Goal: Transaction & Acquisition: Obtain resource

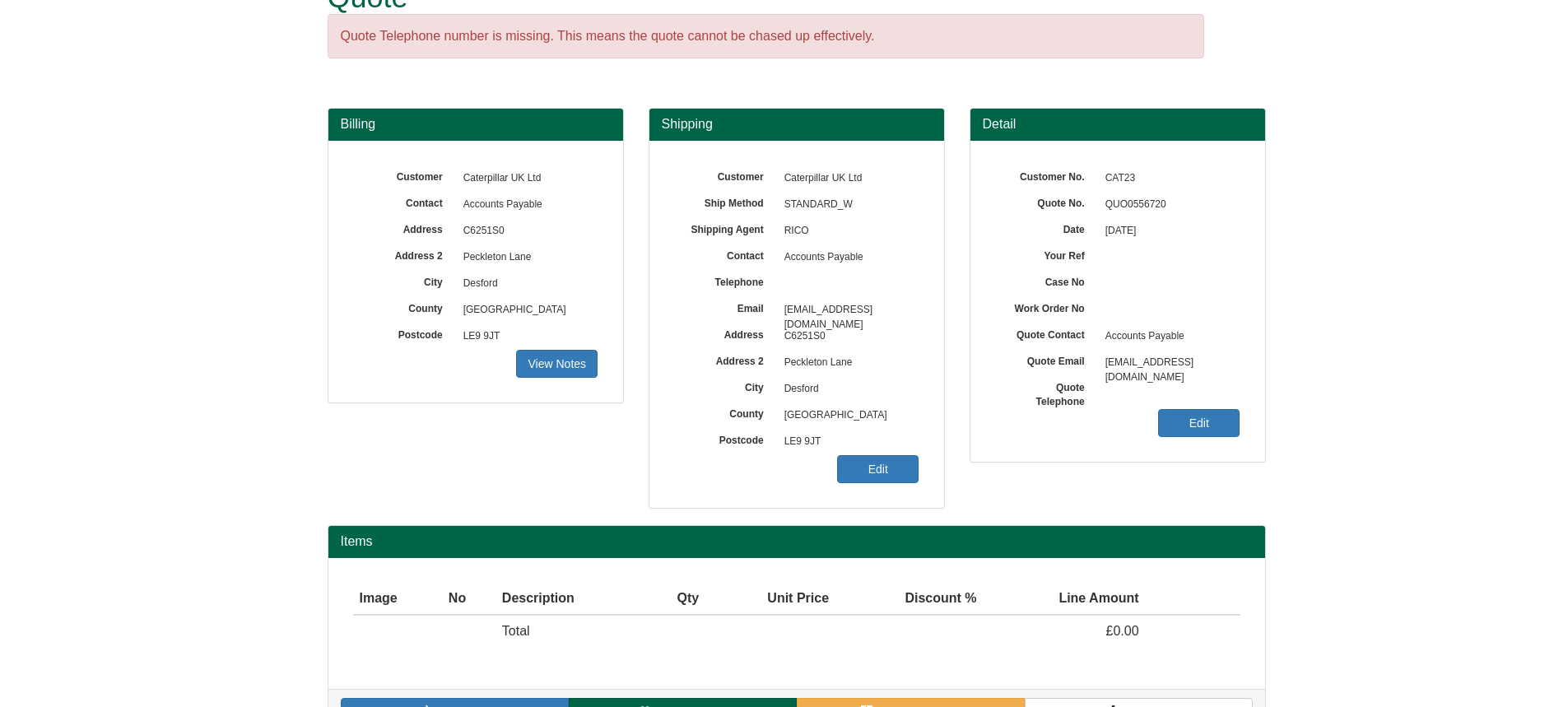
scroll to position [95, 0]
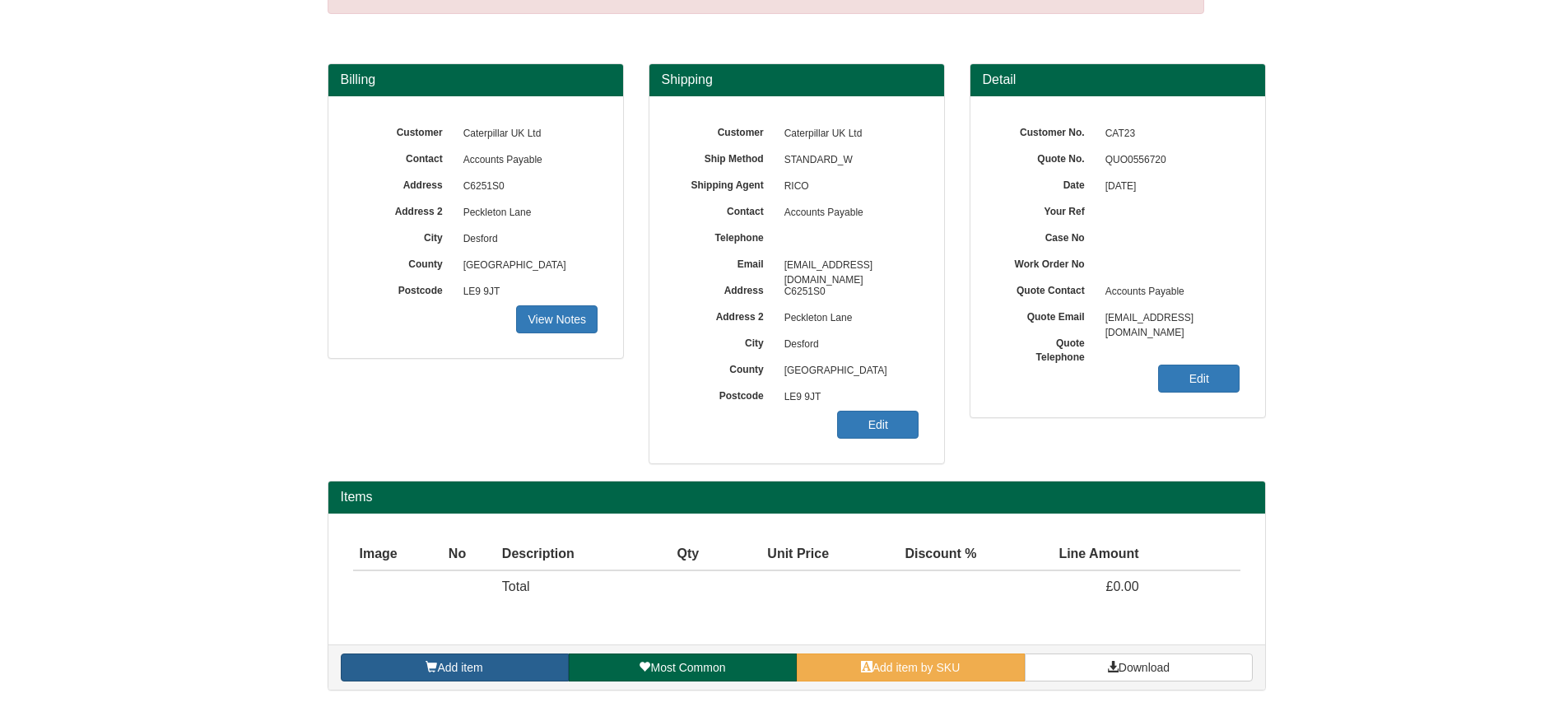
click at [516, 664] on link "Add item" at bounding box center [454, 668] width 228 height 28
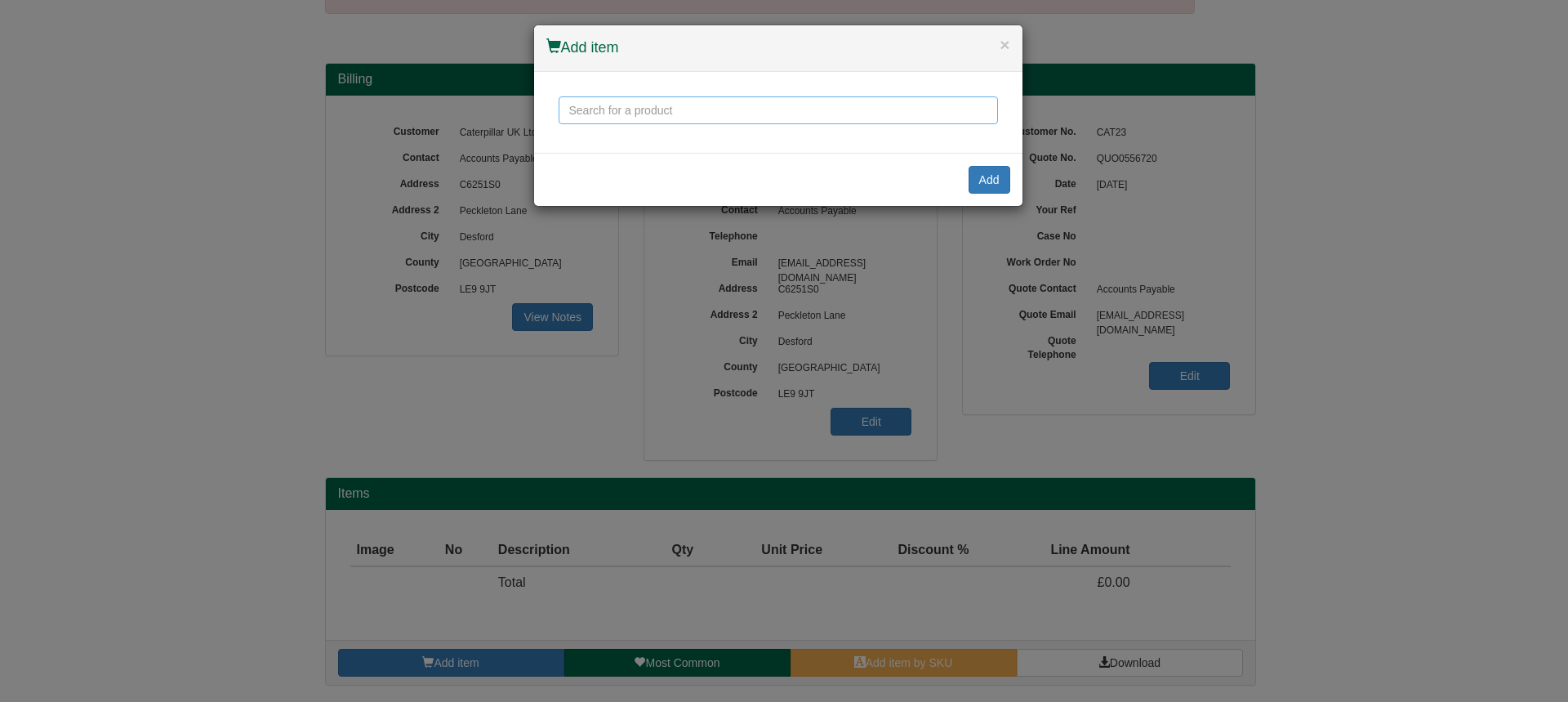
click at [639, 107] on input "text" at bounding box center [778, 110] width 439 height 28
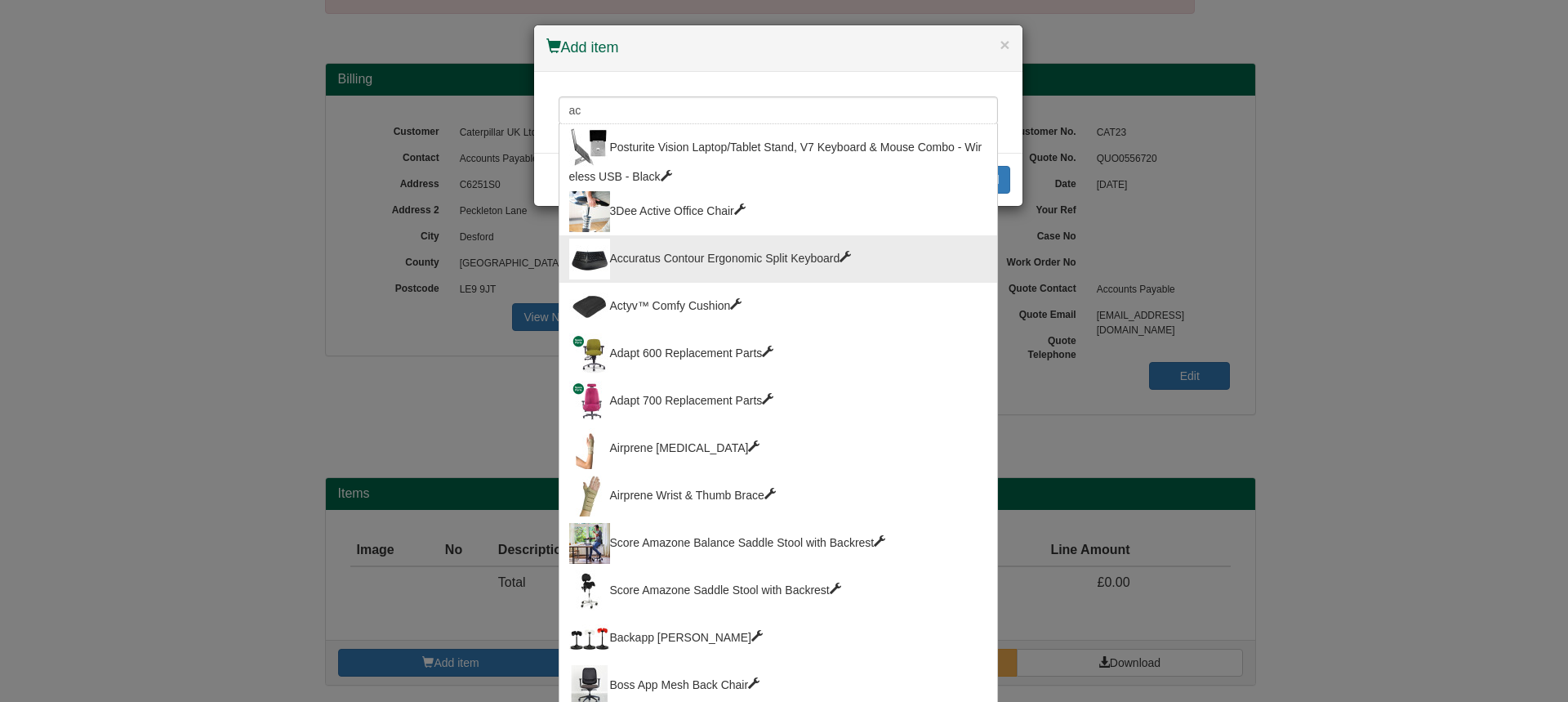
click at [811, 261] on div "Accuratus Contour Ergonomic Split Keyboard" at bounding box center [778, 259] width 418 height 41
type input "Accuratus Contour Ergonomic Split Keyboard"
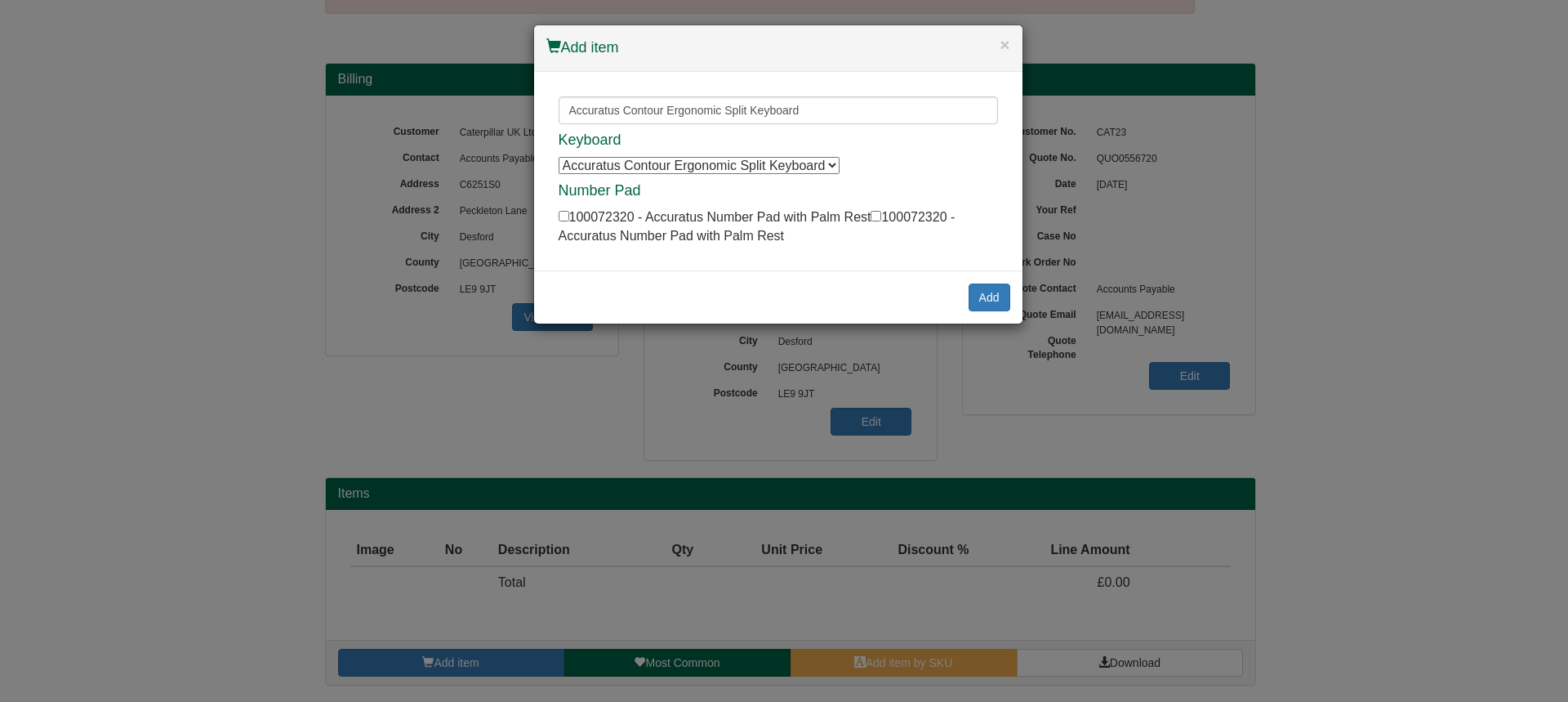
click at [832, 164] on select "Accuratus Contour Ergonomic Split Keyboard Accuratus Contour Ergonomic Split Ke…" at bounding box center [699, 165] width 281 height 17
click at [559, 157] on select "Accuratus Contour Ergonomic Split Keyboard Accuratus Contour Ergonomic Split Ke…" at bounding box center [699, 165] width 281 height 17
click at [567, 218] on input "checkbox" at bounding box center [564, 216] width 11 height 11
checkbox input "true"
click at [982, 300] on button "Add" at bounding box center [989, 298] width 41 height 28
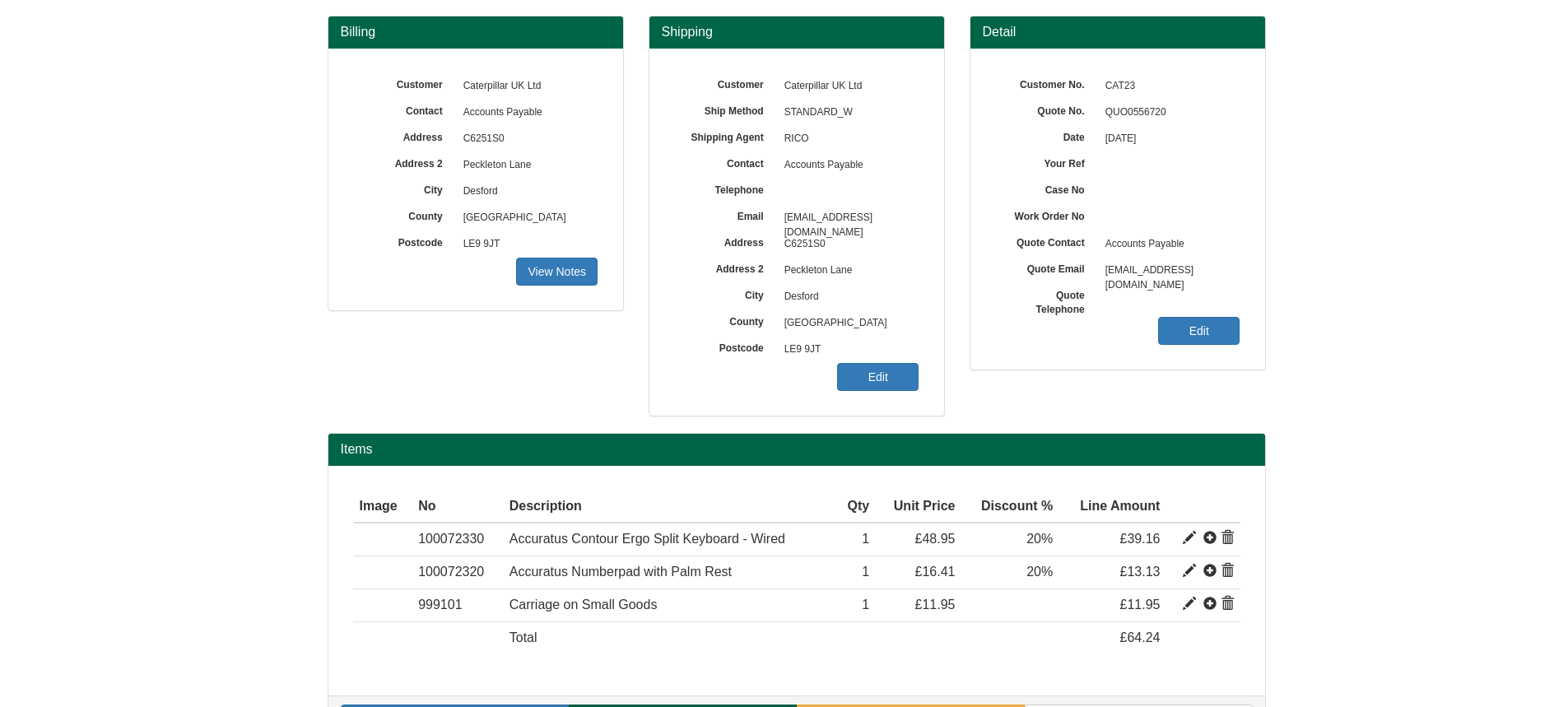
scroll to position [193, 0]
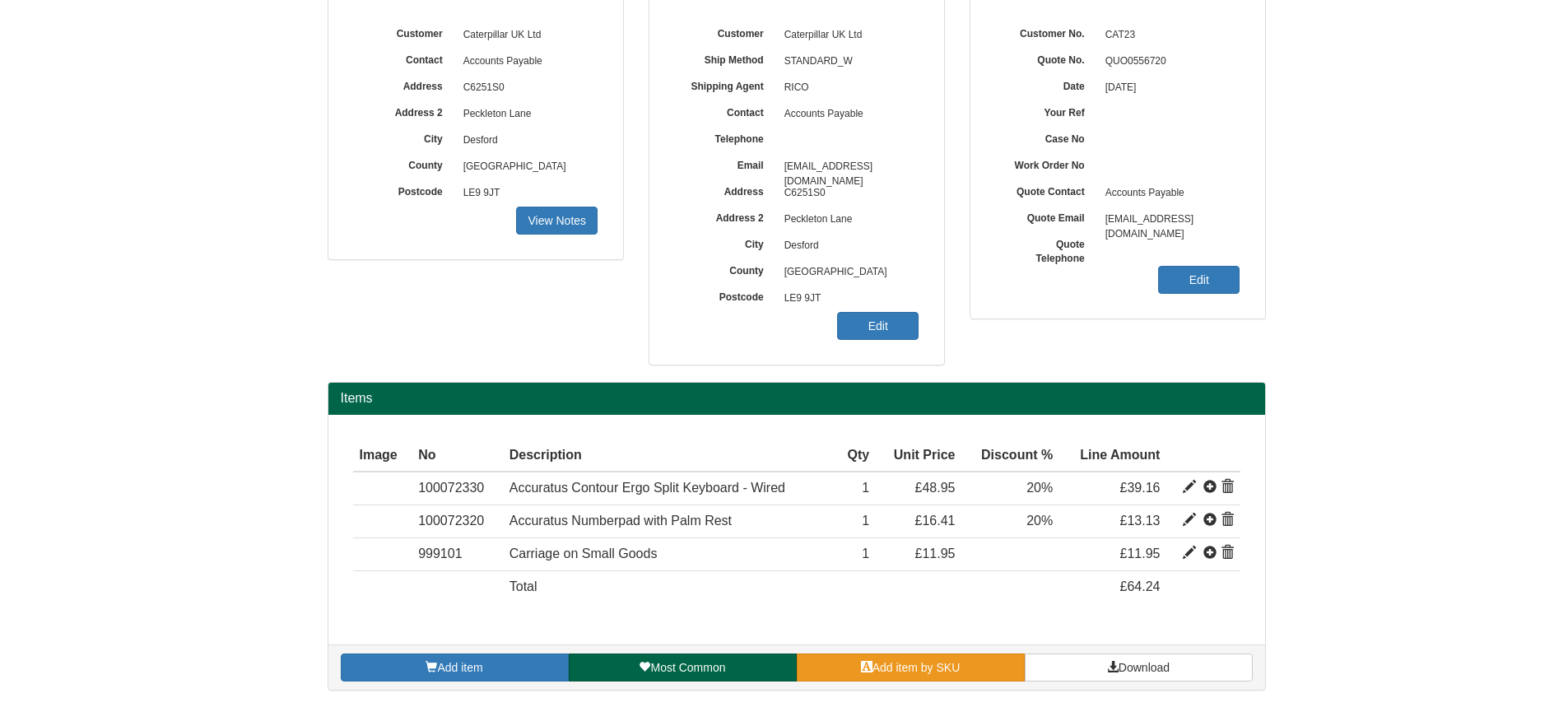
click at [936, 664] on span "Add item by SKU" at bounding box center [916, 667] width 88 height 13
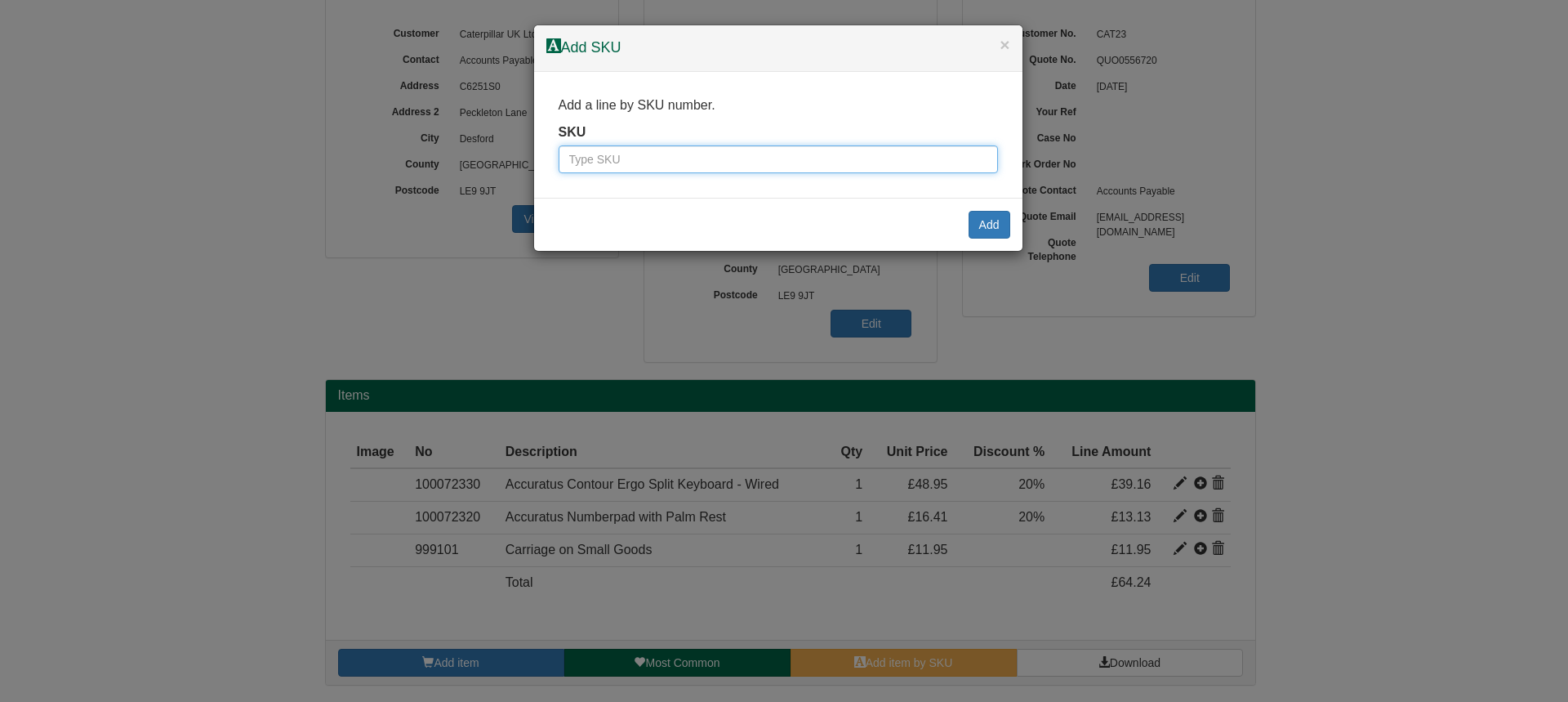
paste input "500000189"
type input "500000189"
click at [983, 221] on button "Add" at bounding box center [989, 225] width 41 height 28
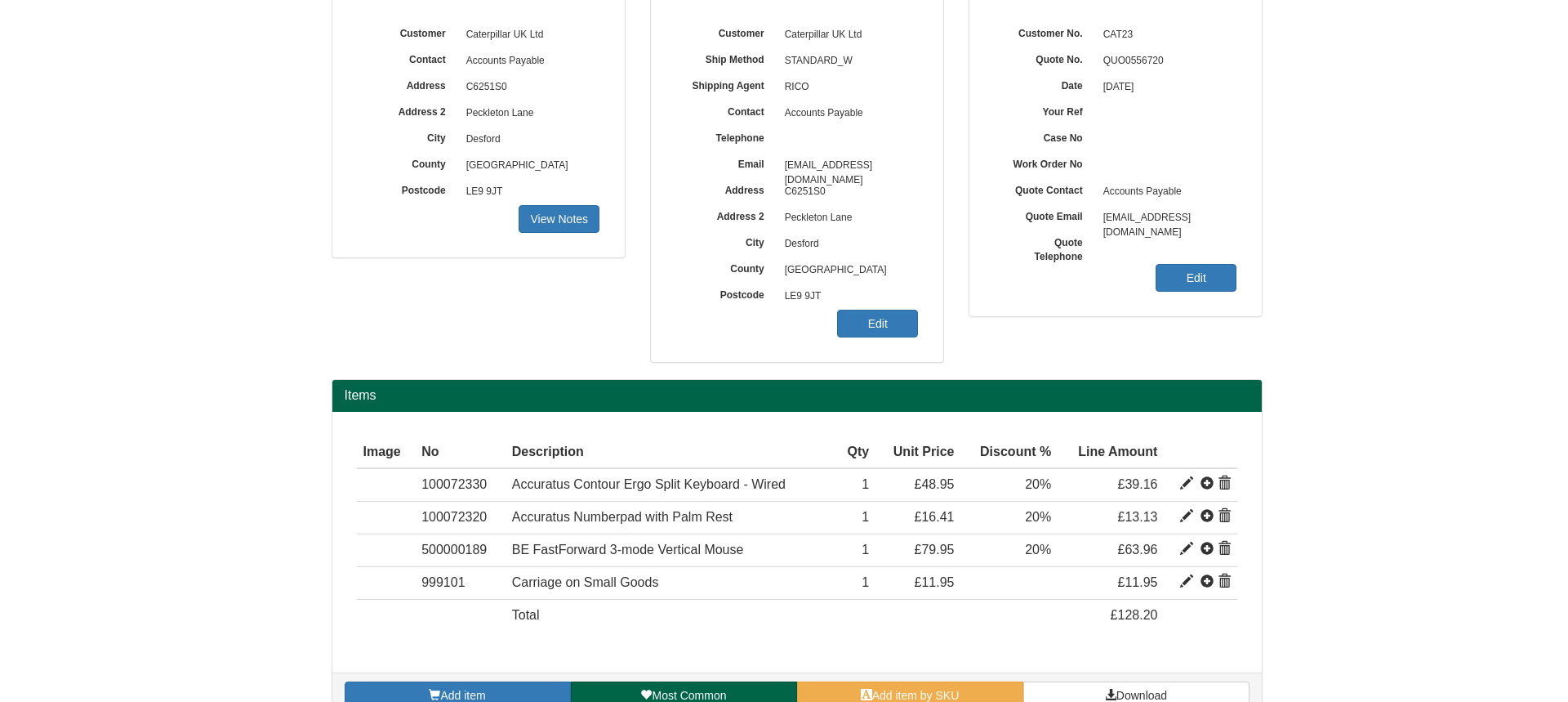
scroll to position [225, 0]
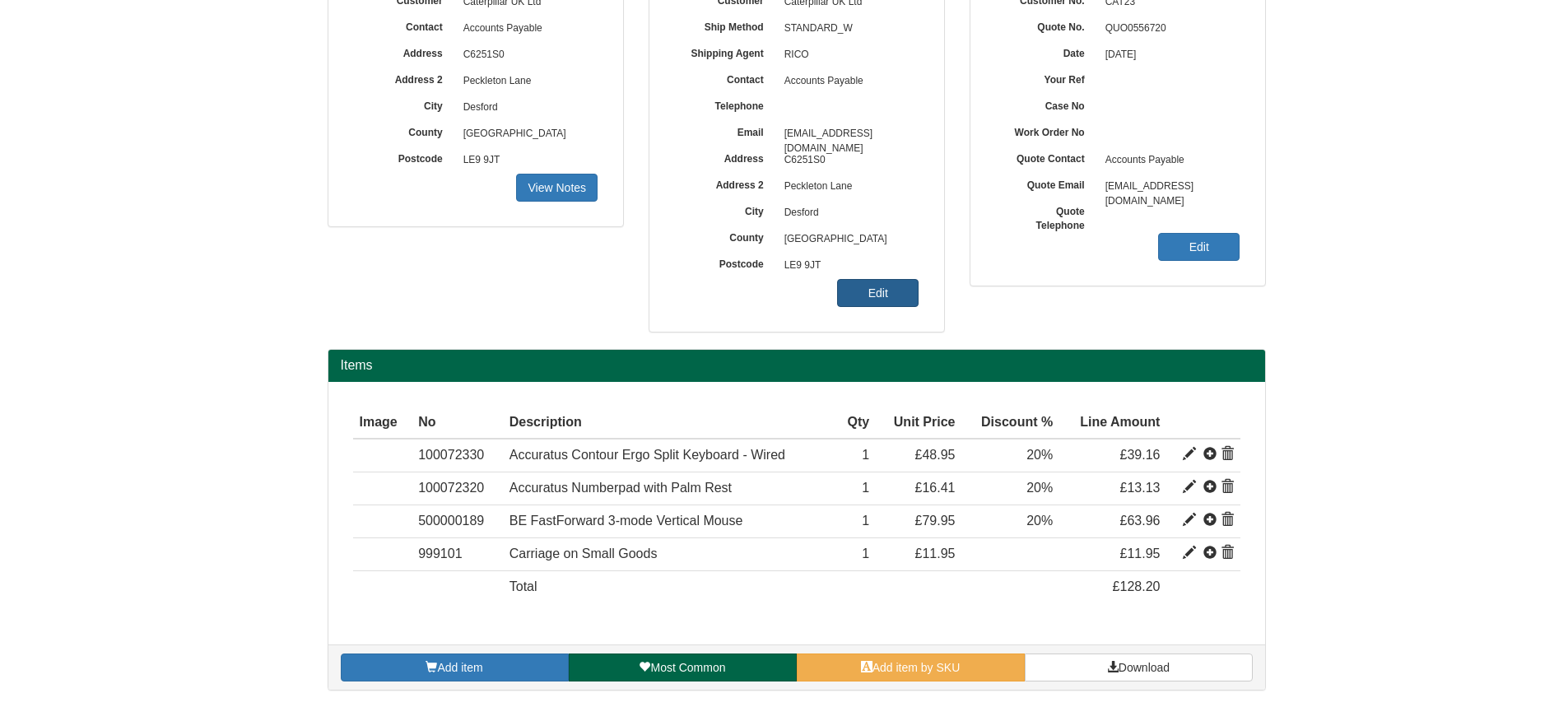
click at [892, 293] on link "Edit" at bounding box center [878, 293] width 82 height 28
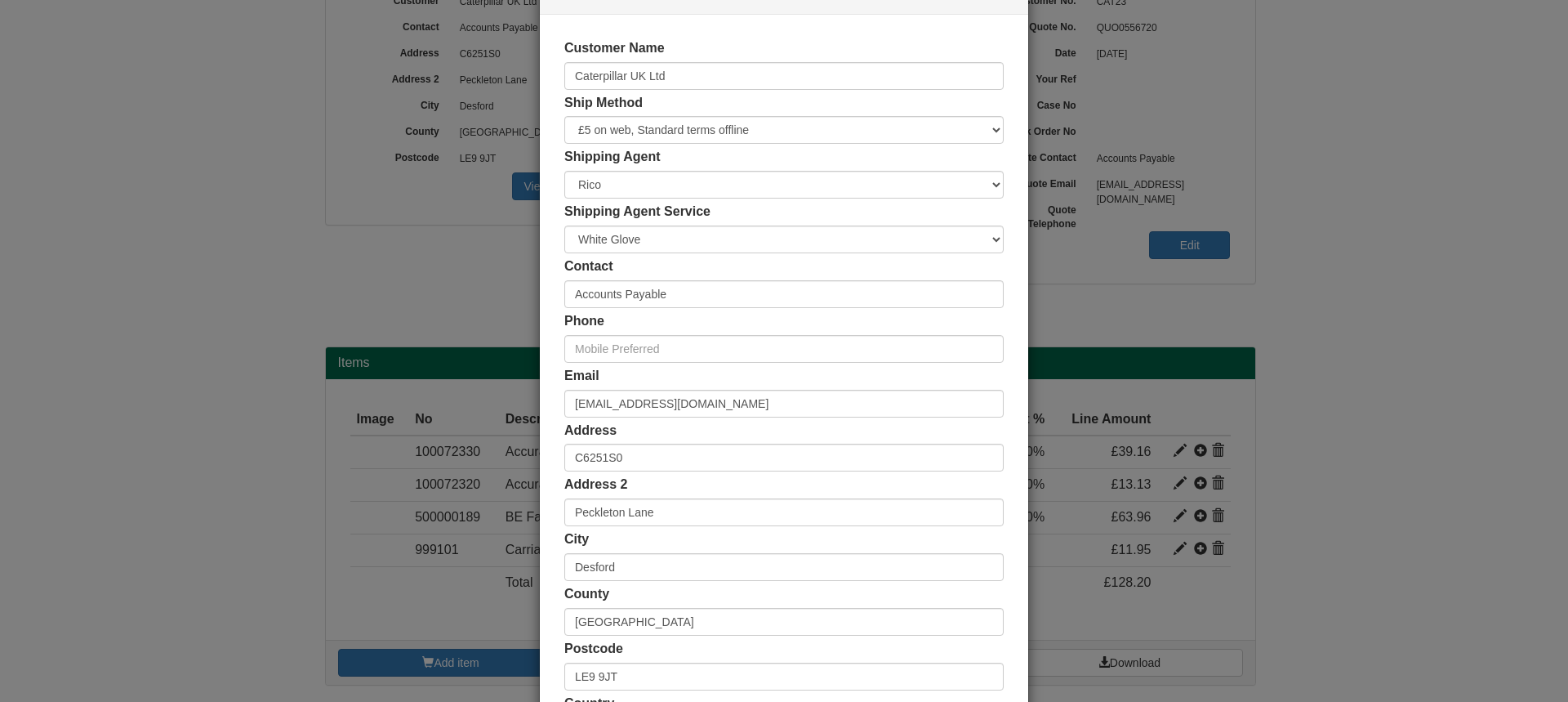
scroll to position [82, 0]
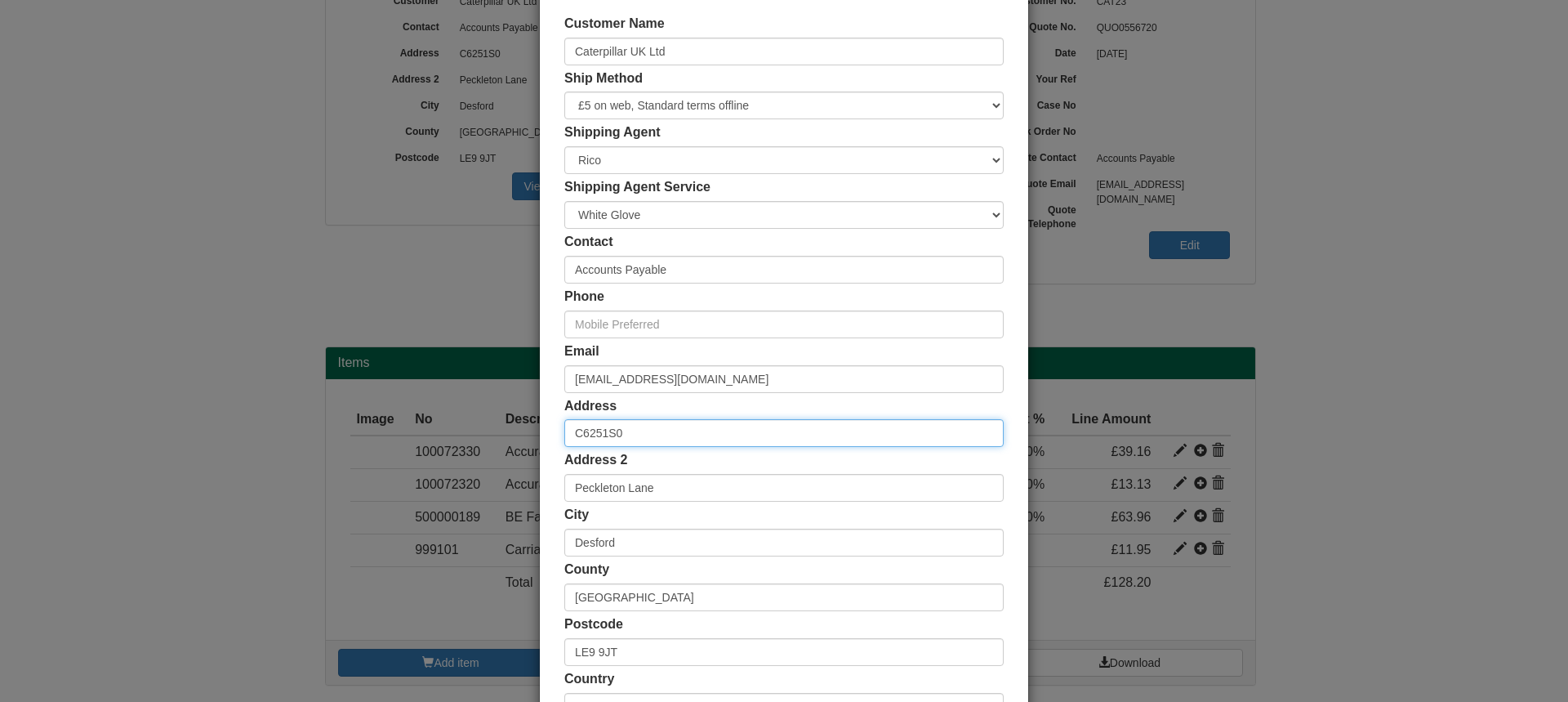
drag, startPoint x: 643, startPoint y: 431, endPoint x: 546, endPoint y: 430, distance: 97.0
click at [552, 434] on div "Customer Name Caterpillar UK Ltd Ship Method Free of Charge £5 Flat Rate £7.50 …" at bounding box center [784, 367] width 489 height 755
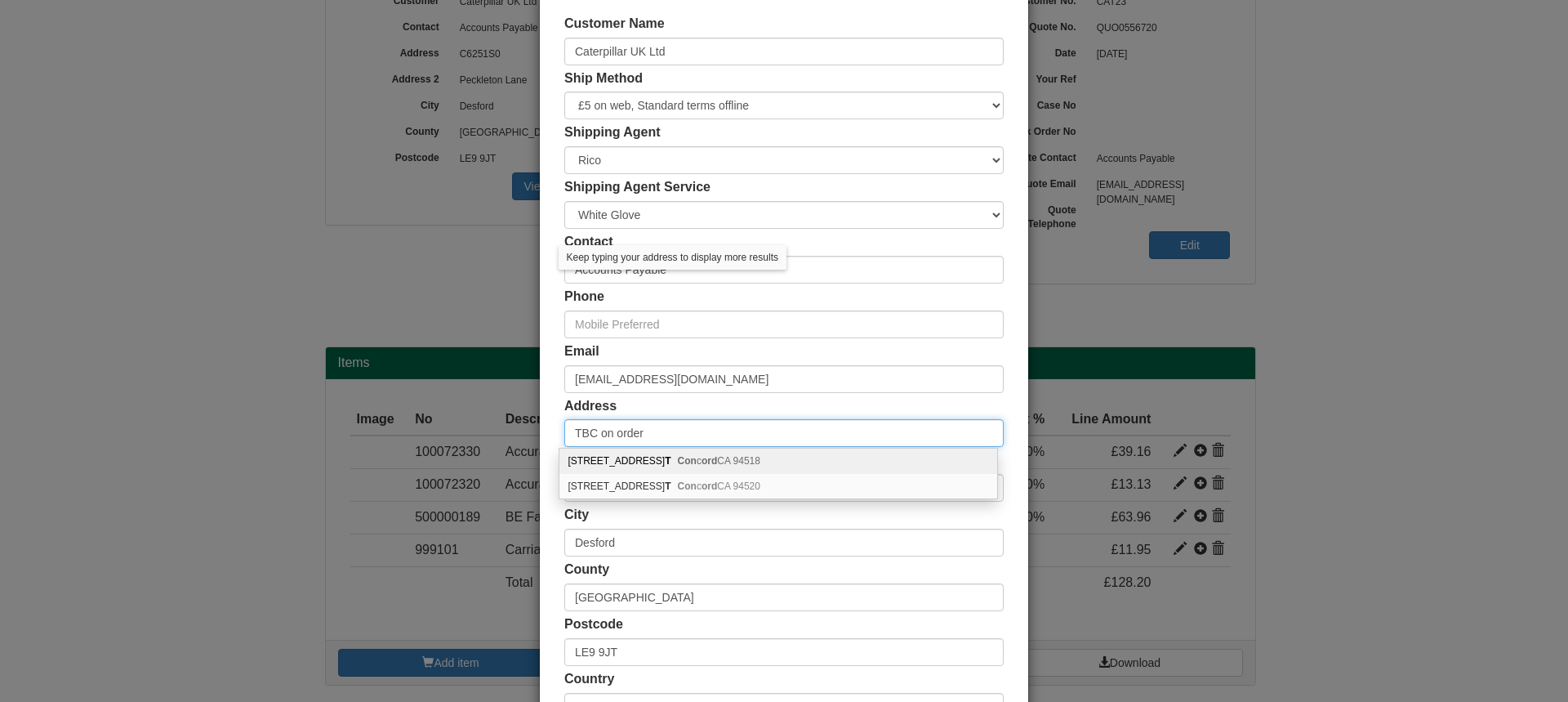
type input "TBC on order"
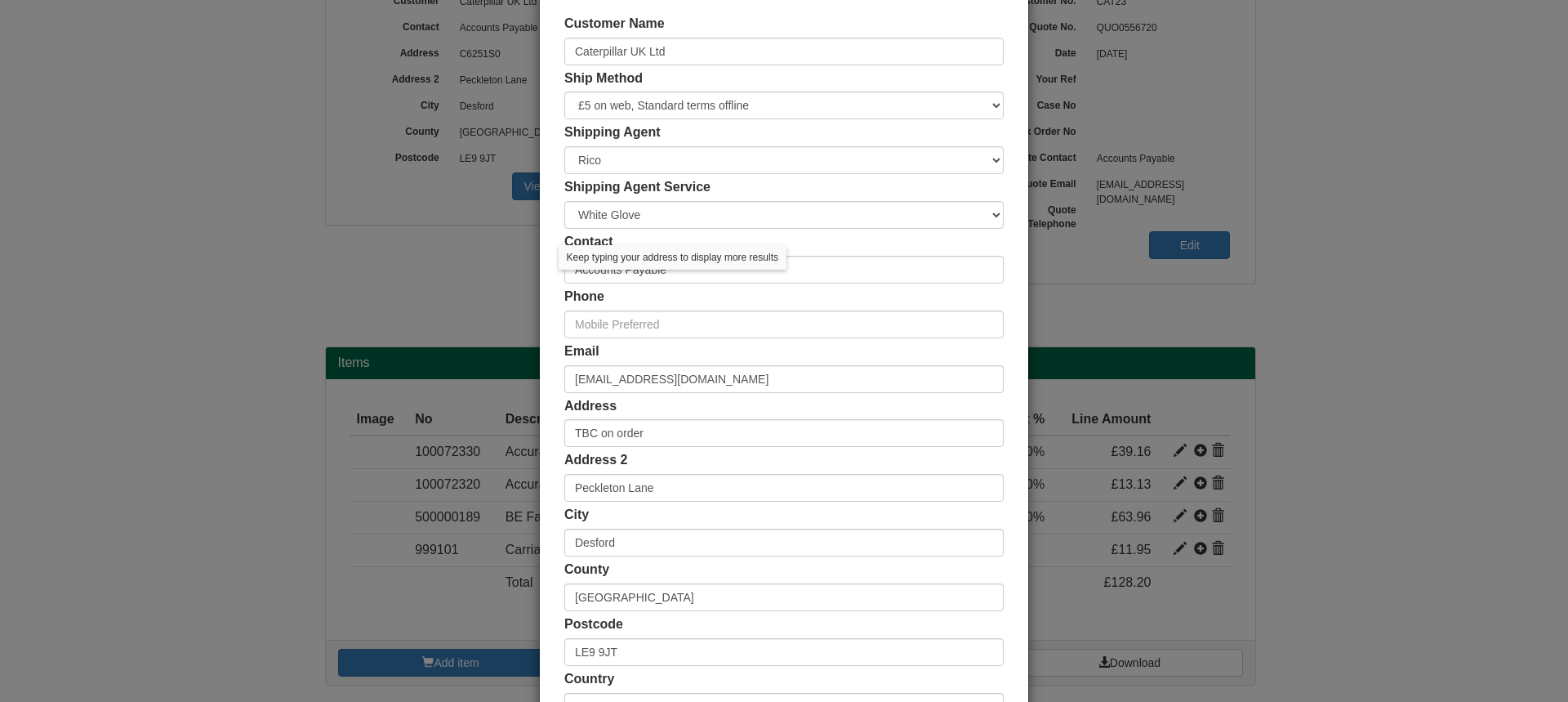
click at [550, 397] on div "Customer Name Caterpillar UK Ltd Ship Method Free of Charge £5 Flat Rate £7.50 …" at bounding box center [784, 367] width 489 height 755
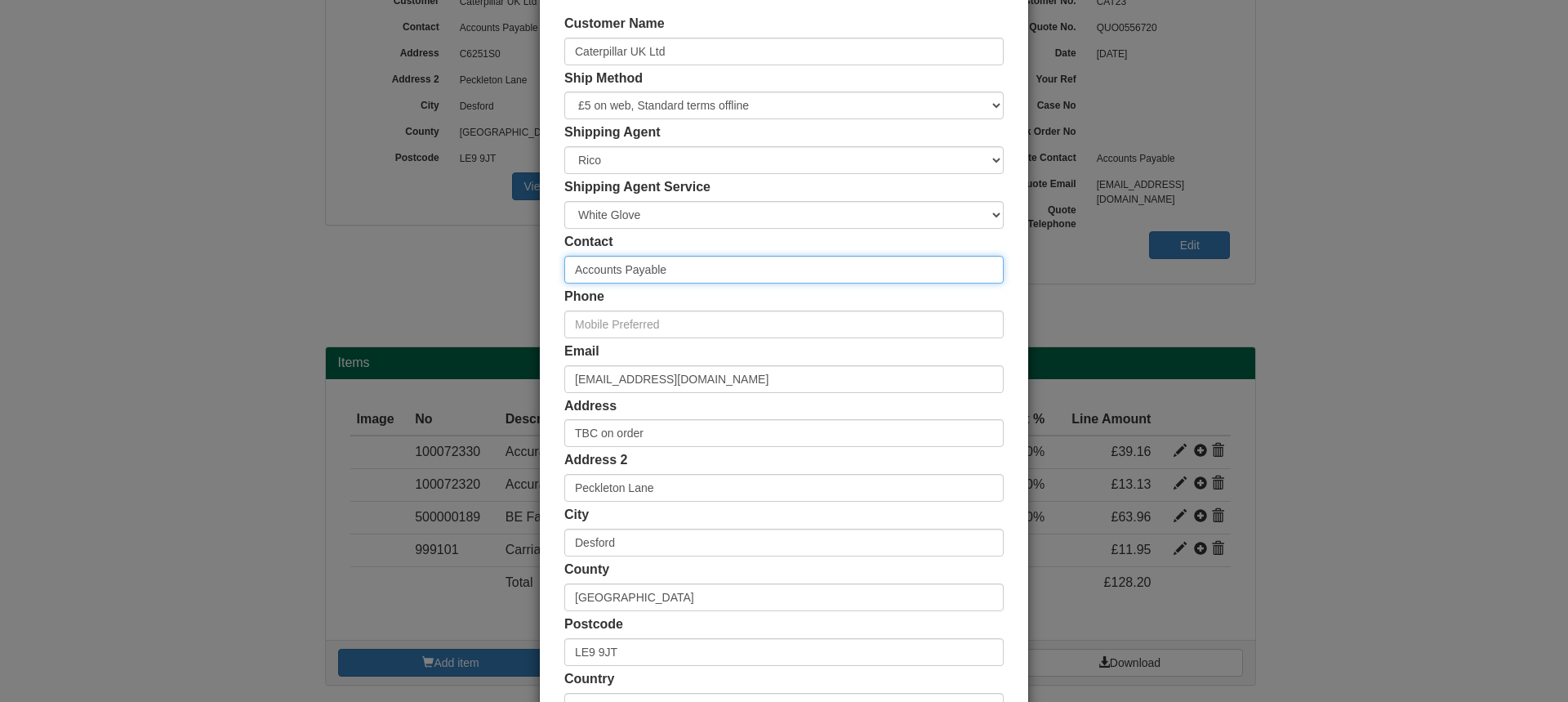
drag, startPoint x: 673, startPoint y: 271, endPoint x: 536, endPoint y: 281, distance: 137.4
click at [540, 281] on div "Customer Name Caterpillar UK Ltd Ship Method Free of Charge £5 Flat Rate £7.50 …" at bounding box center [784, 367] width 489 height 755
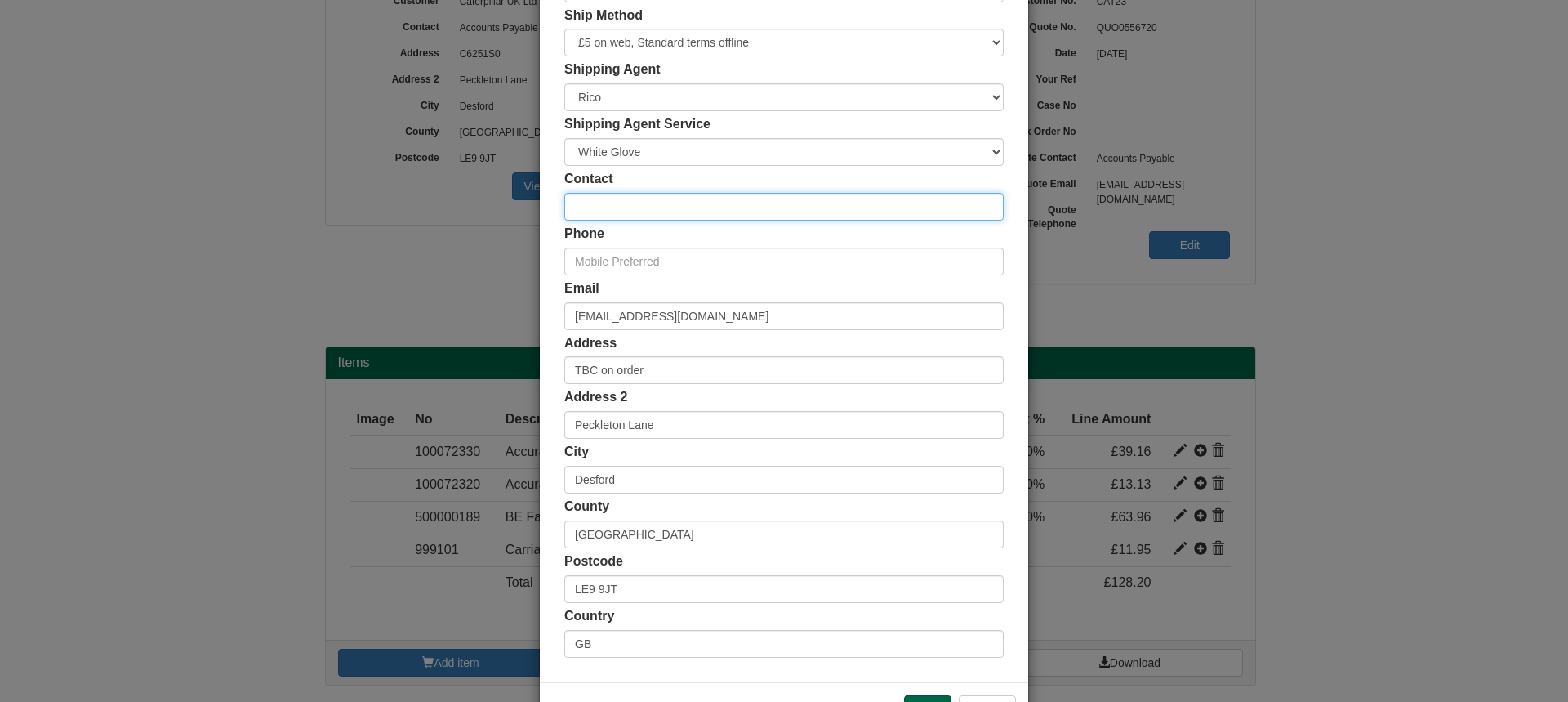
scroll to position [203, 0]
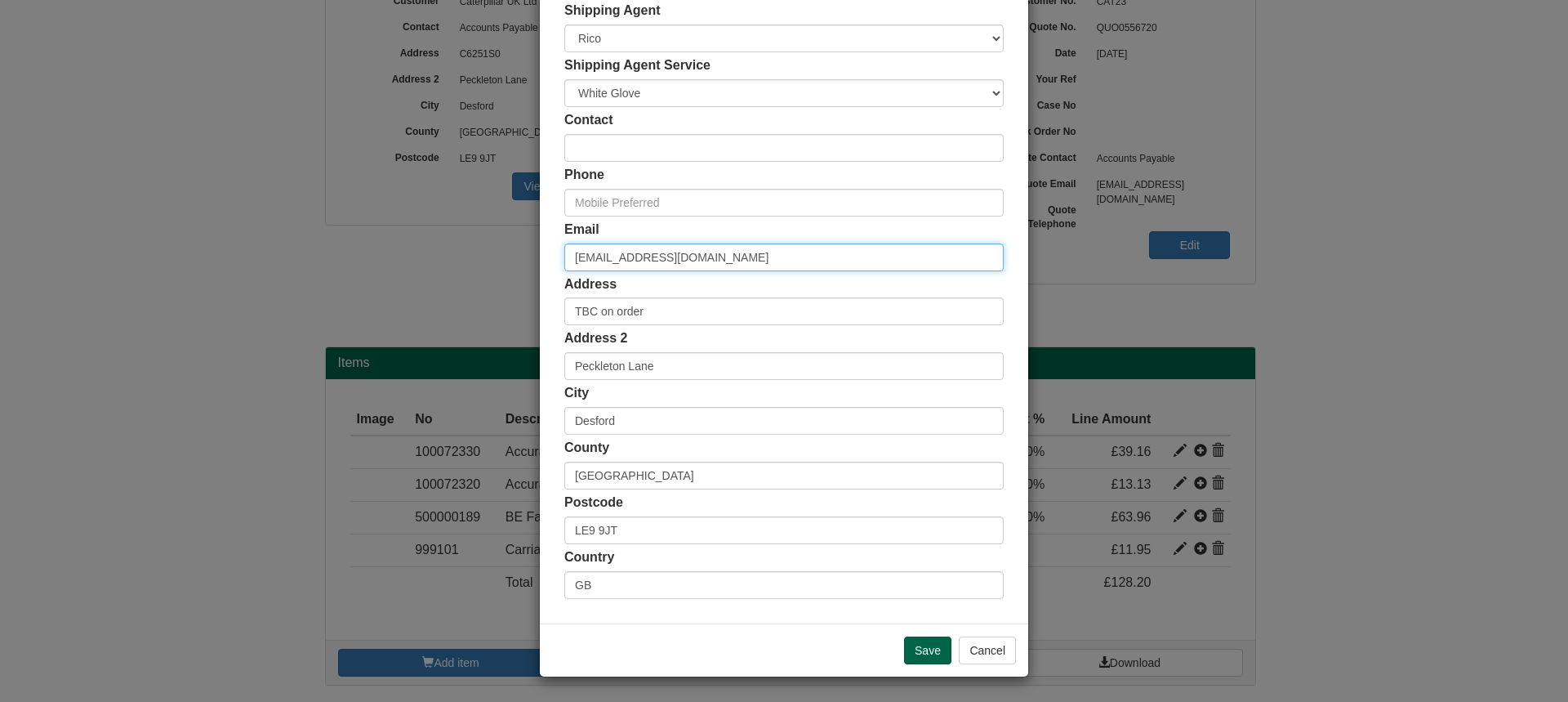
drag, startPoint x: 696, startPoint y: 255, endPoint x: 520, endPoint y: 265, distance: 176.3
click at [520, 265] on div "× Shipping Customer Name Caterpillar UK Ltd Ship Method Free of Charge £5 Flat …" at bounding box center [784, 351] width 1568 height 702
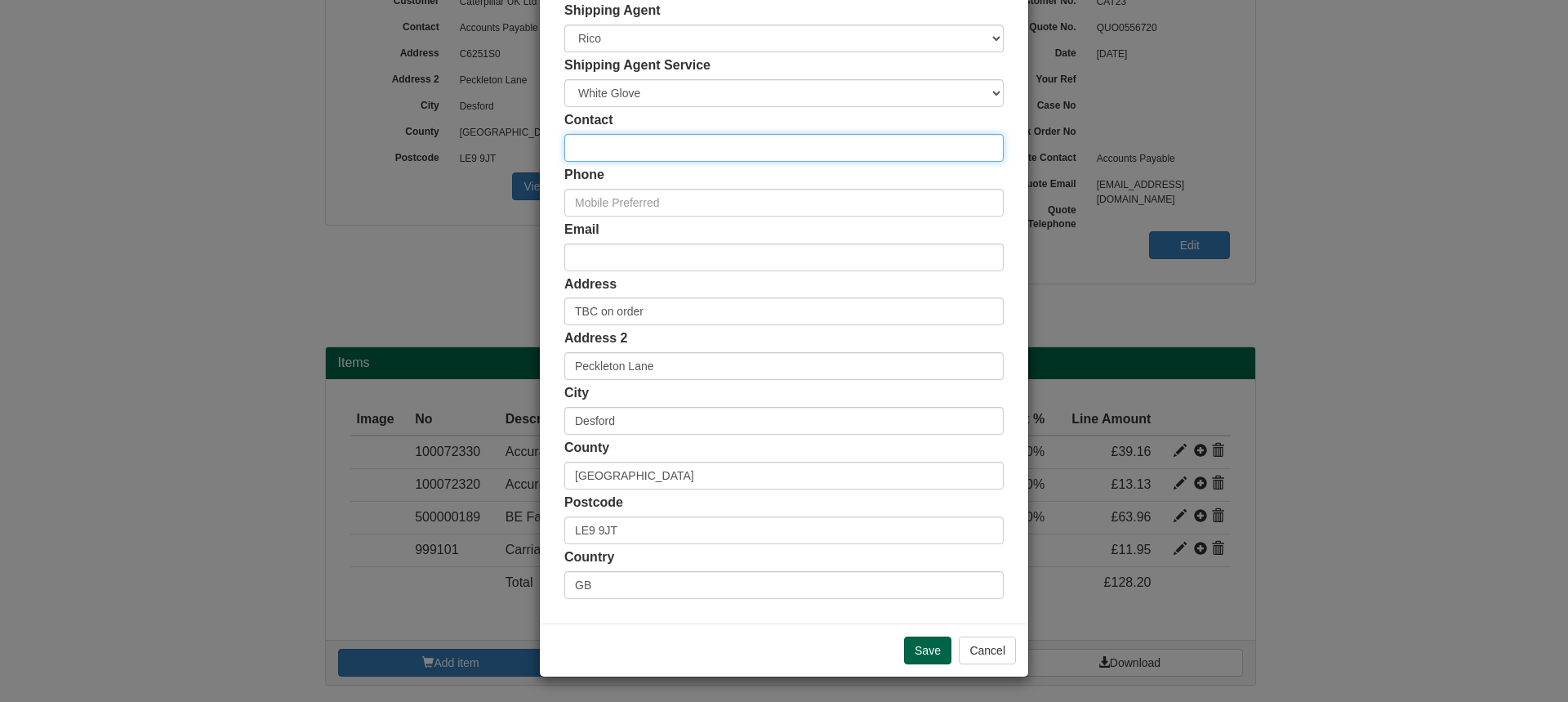
click at [599, 146] on input "text" at bounding box center [784, 148] width 439 height 28
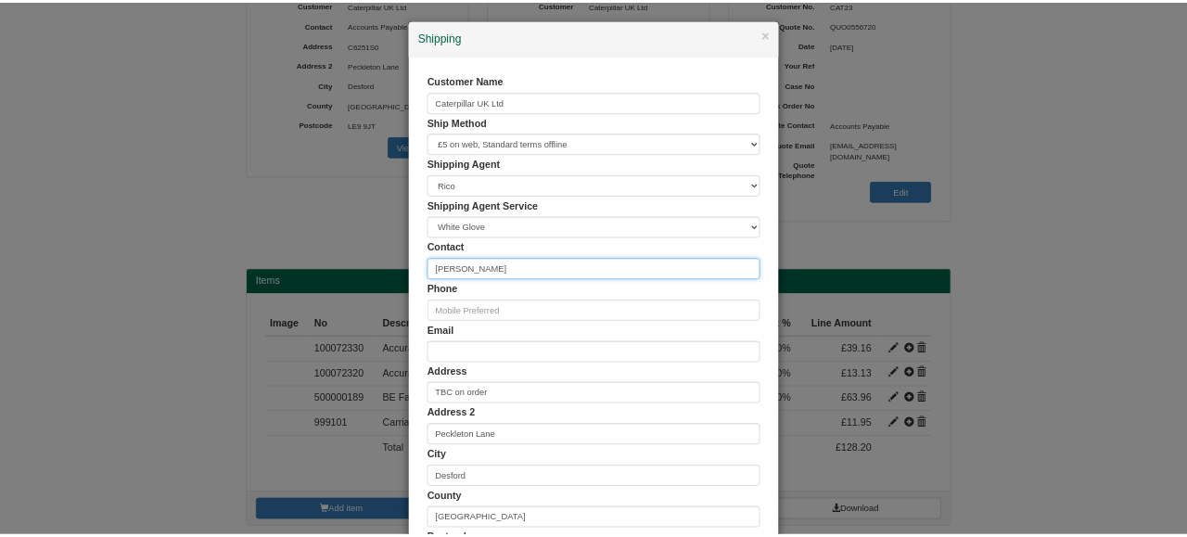
scroll to position [249, 0]
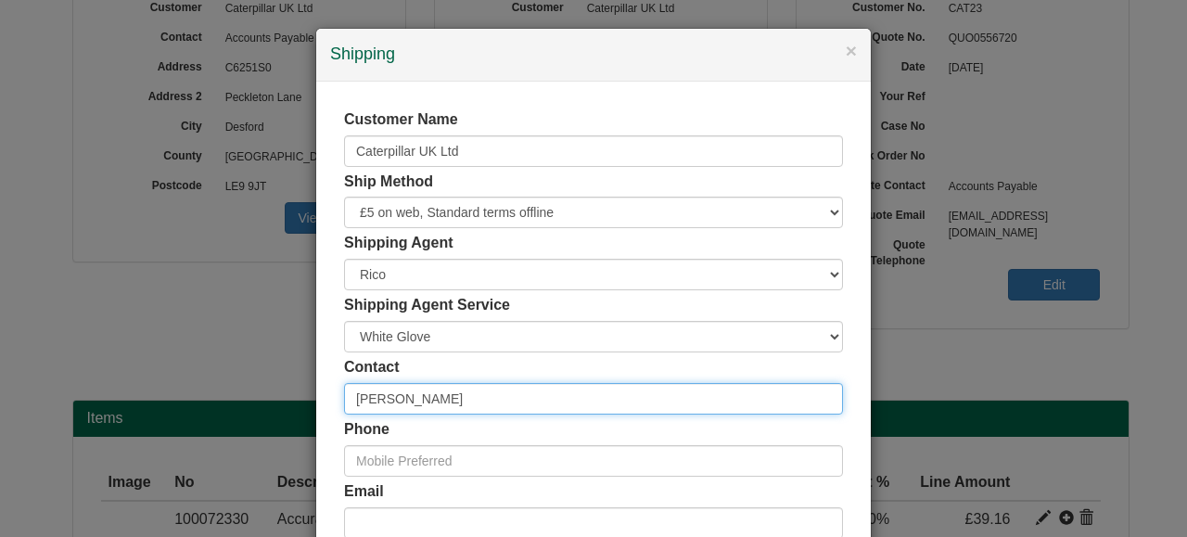
click at [439, 398] on input "[PERSON_NAME]" at bounding box center [593, 399] width 499 height 32
type input "[PERSON_NAME]"
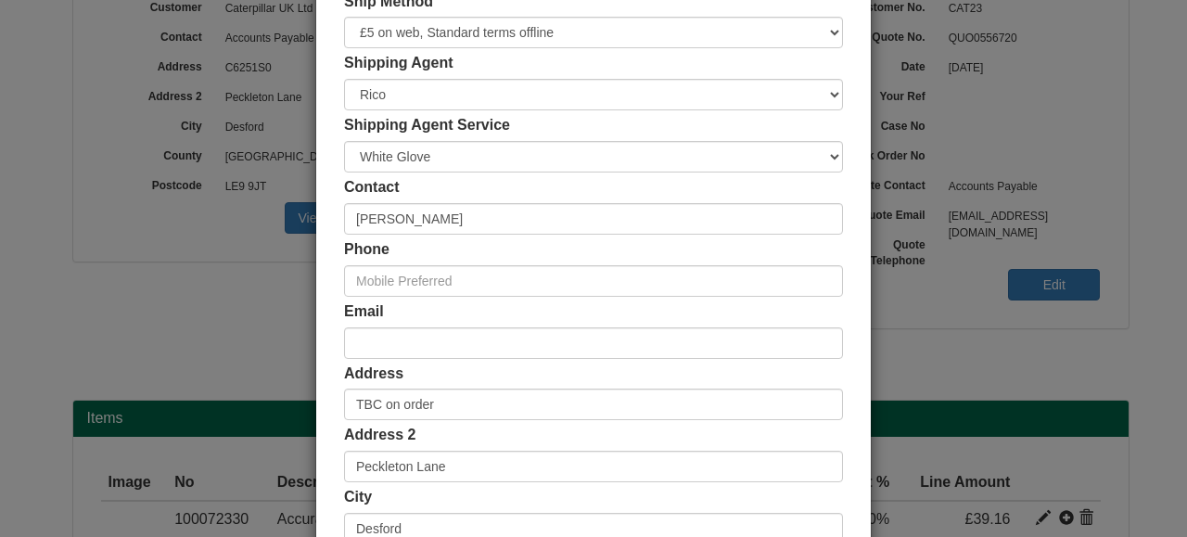
scroll to position [186, 0]
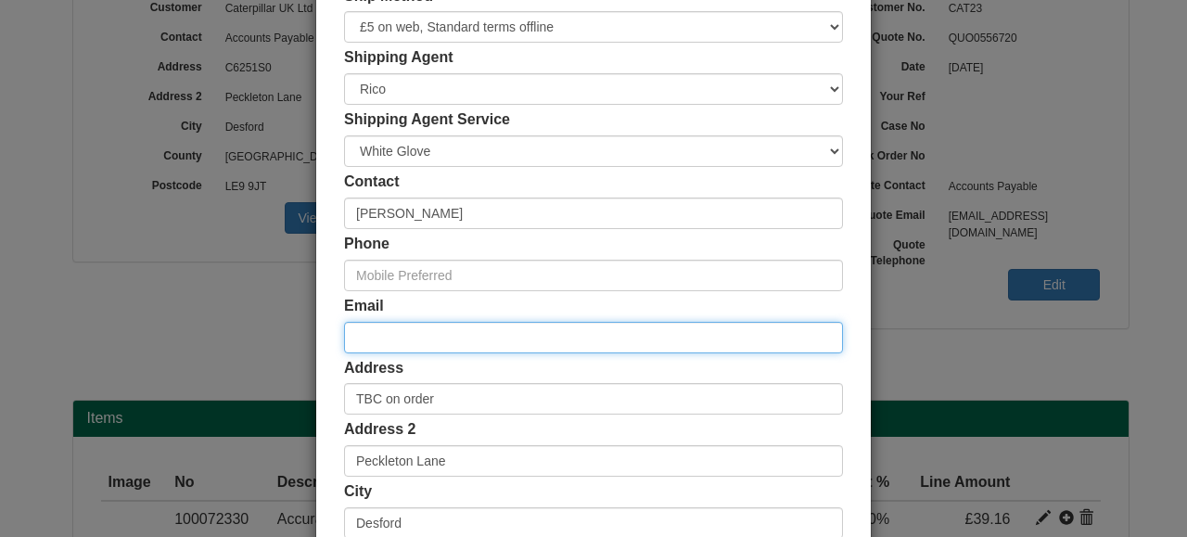
click at [372, 332] on input "email" at bounding box center [593, 338] width 499 height 32
paste input "[PERSON_NAME][EMAIL_ADDRESS][PERSON_NAME][DOMAIN_NAME]"
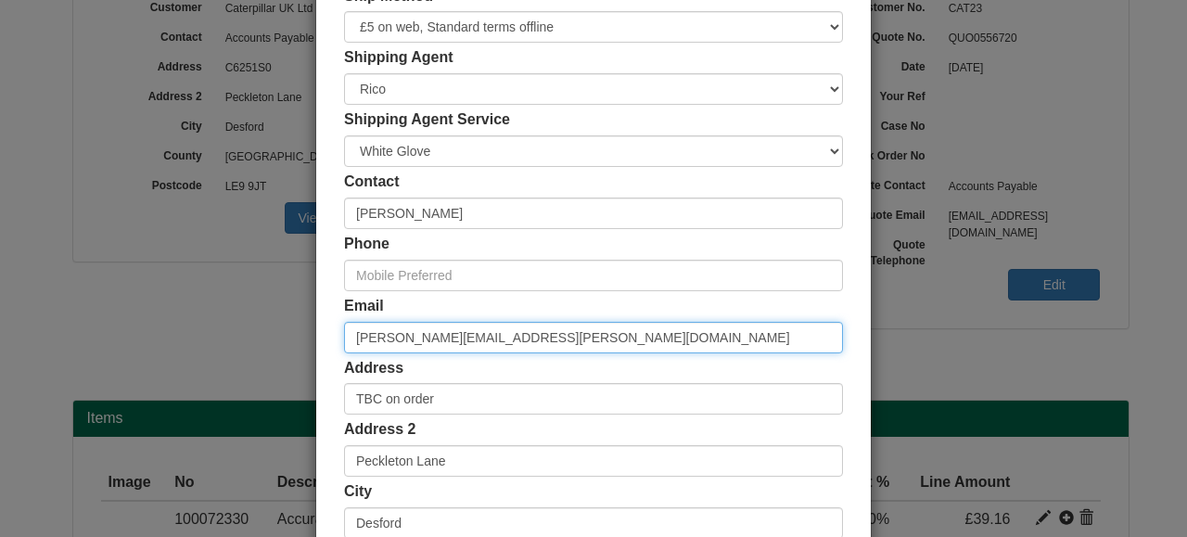
type input "[PERSON_NAME][EMAIL_ADDRESS][PERSON_NAME][DOMAIN_NAME]"
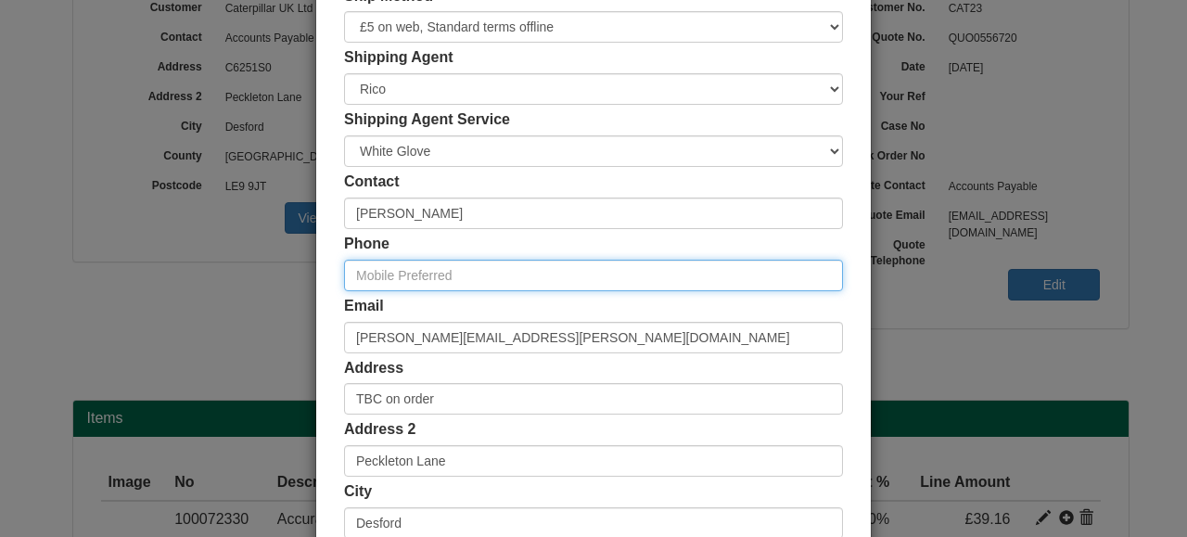
click at [464, 272] on input "text" at bounding box center [593, 276] width 499 height 32
click at [369, 278] on input "text" at bounding box center [593, 276] width 499 height 32
paste input "07568298294"
type input "07568298294"
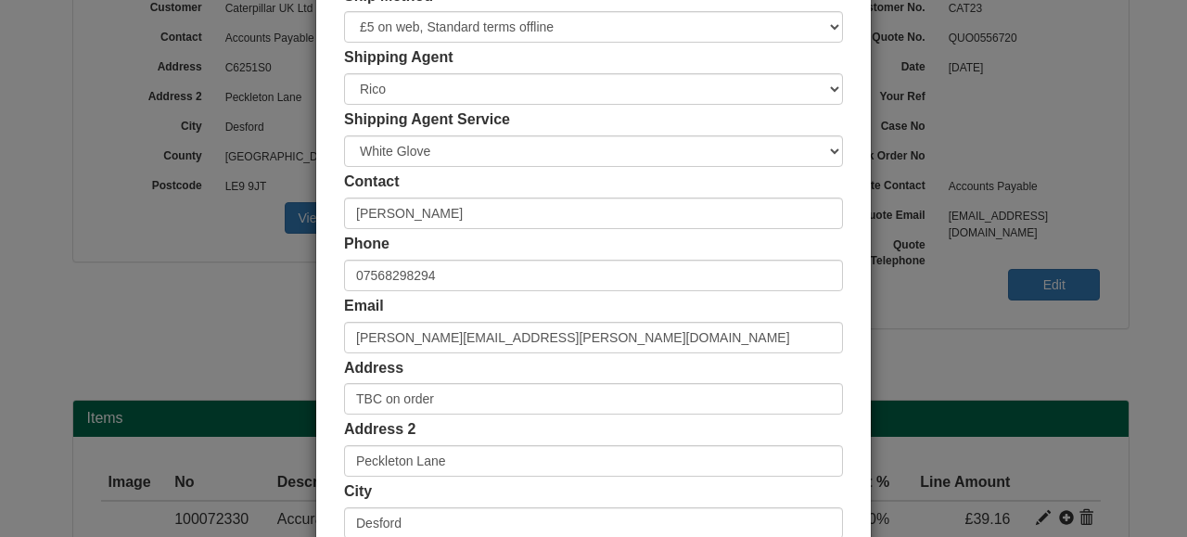
click at [327, 258] on div "Customer Name Caterpillar UK Ltd Ship Method Free of Charge £5 Flat Rate £7.50 …" at bounding box center [593, 324] width 555 height 857
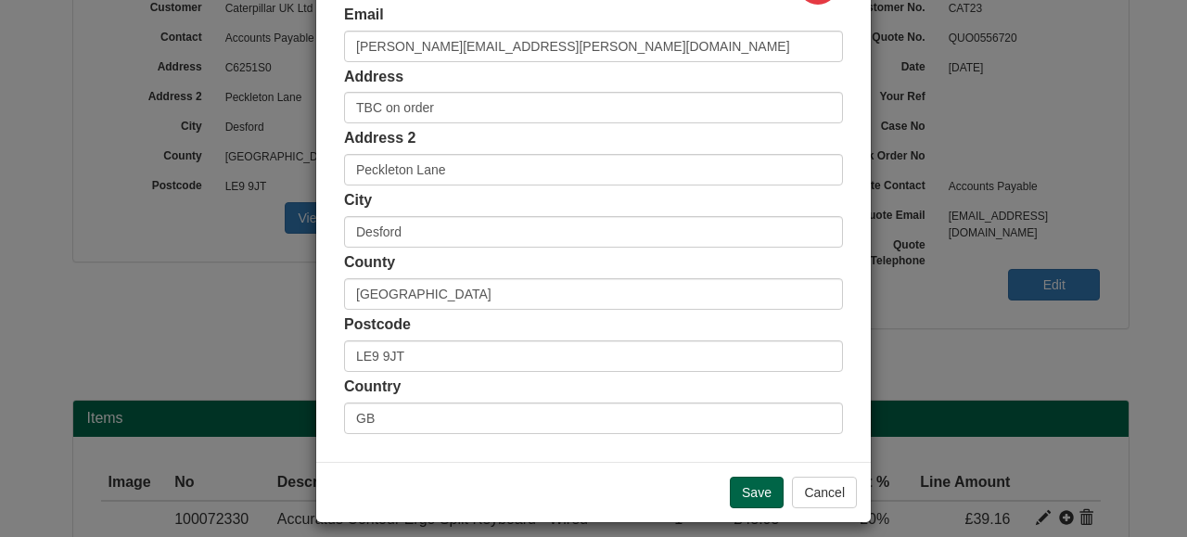
scroll to position [488, 0]
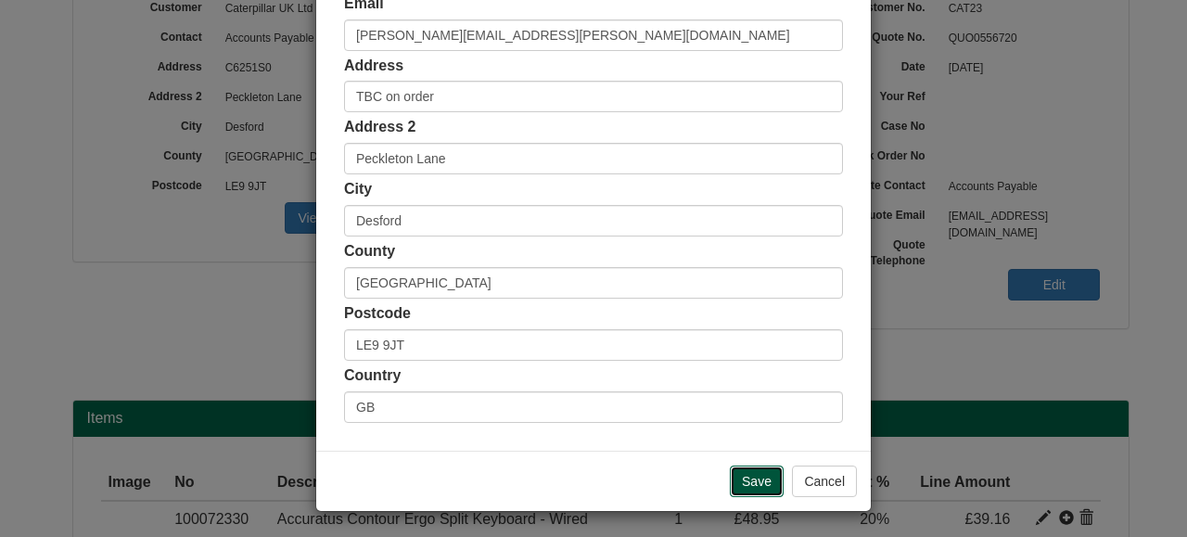
click at [763, 481] on input "Save" at bounding box center [757, 482] width 54 height 32
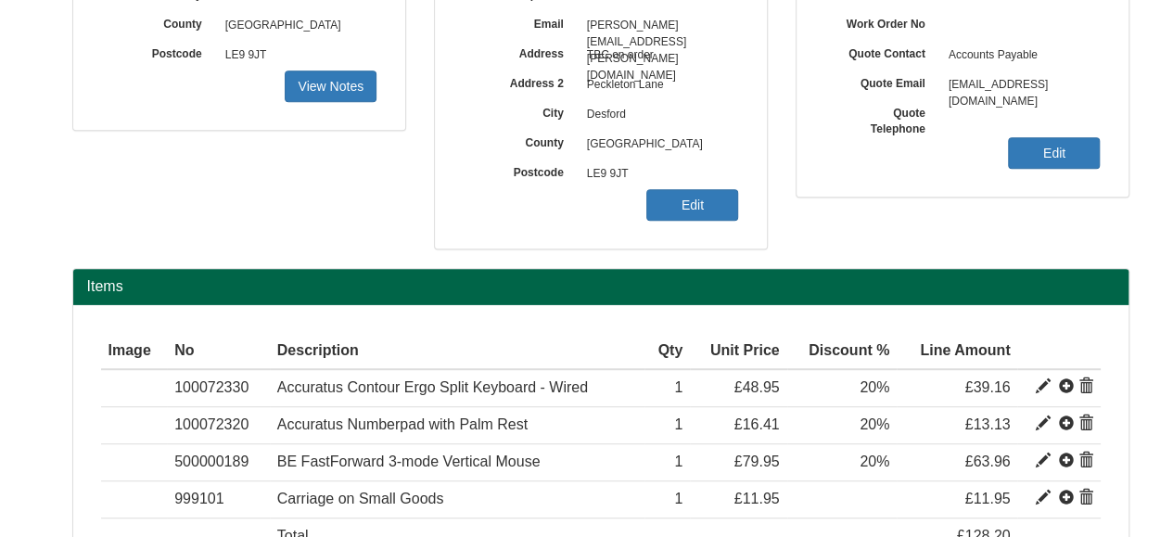
scroll to position [508, 0]
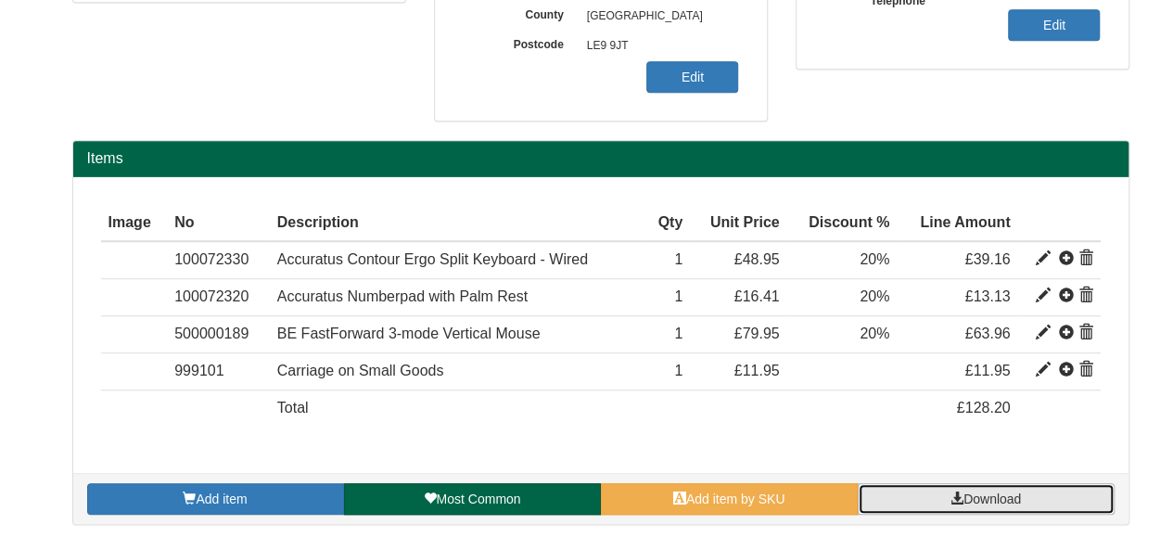
click at [969, 493] on span "Download" at bounding box center [993, 499] width 58 height 15
